Goal: Information Seeking & Learning: Learn about a topic

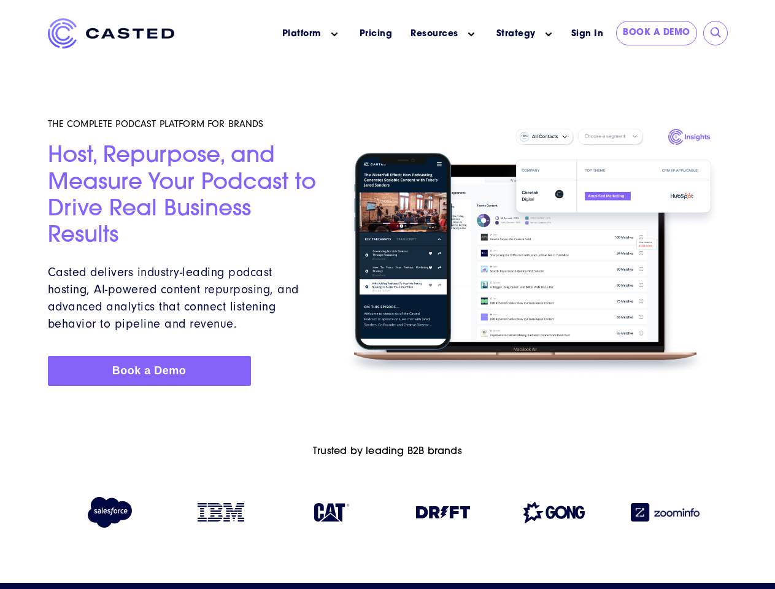
click at [335, 34] on icon "Main menu" at bounding box center [335, 34] width 6 height 6
click at [471, 34] on icon "Main menu" at bounding box center [471, 34] width 6 height 6
click at [516, 34] on link "Strategy" at bounding box center [516, 34] width 39 height 13
click at [549, 34] on icon "Main menu" at bounding box center [549, 34] width 6 height 6
click at [716, 33] on input "submit" at bounding box center [716, 33] width 12 height 12
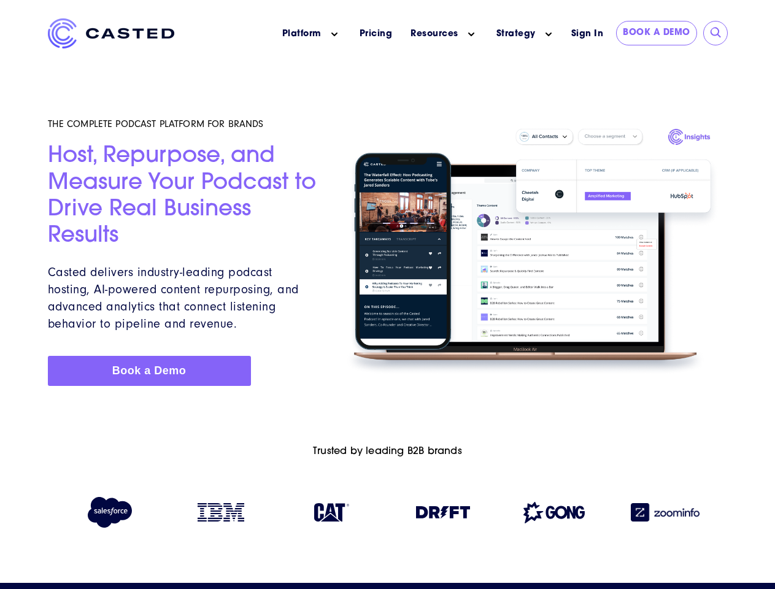
click at [443, 515] on img at bounding box center [443, 512] width 54 height 12
click at [554, 515] on img at bounding box center [554, 512] width 61 height 21
click at [665, 515] on img at bounding box center [665, 512] width 69 height 18
